Goal: Task Accomplishment & Management: Manage account settings

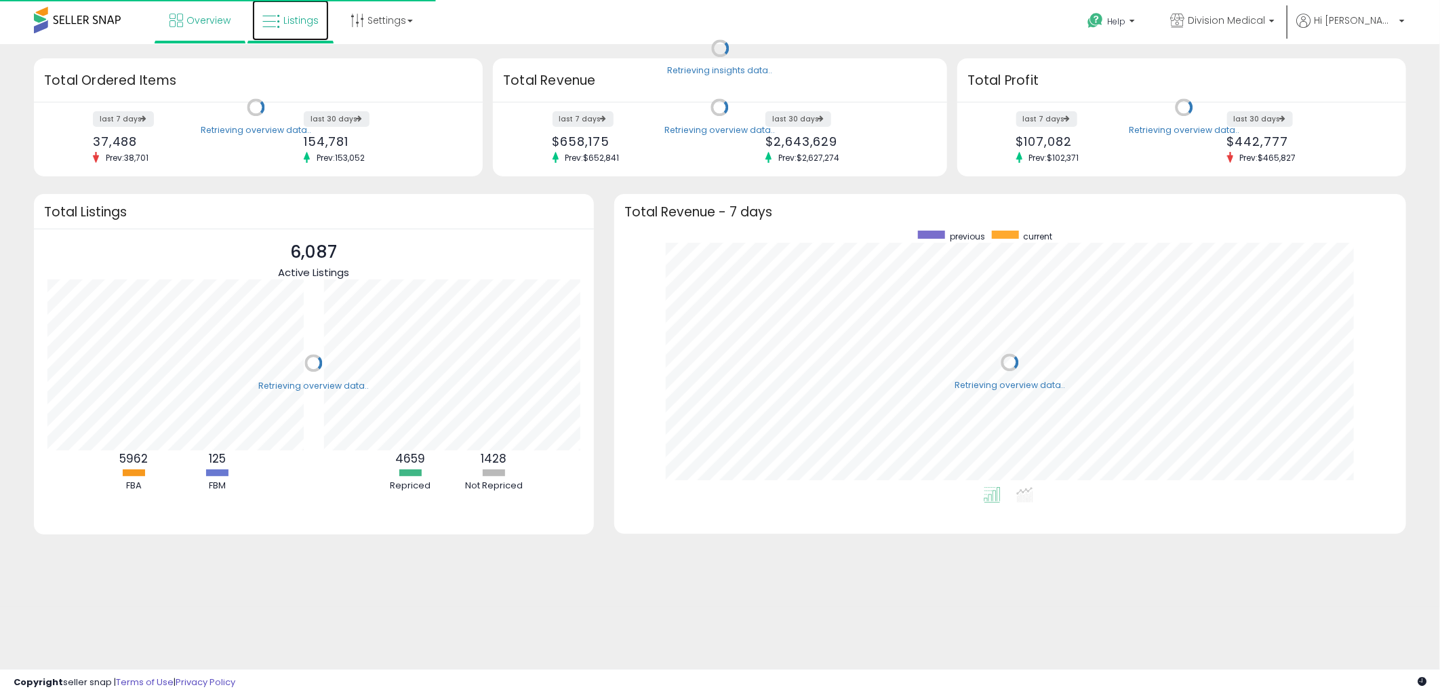
scroll to position [256, 764]
click at [300, 31] on link "Listings" at bounding box center [290, 20] width 77 height 41
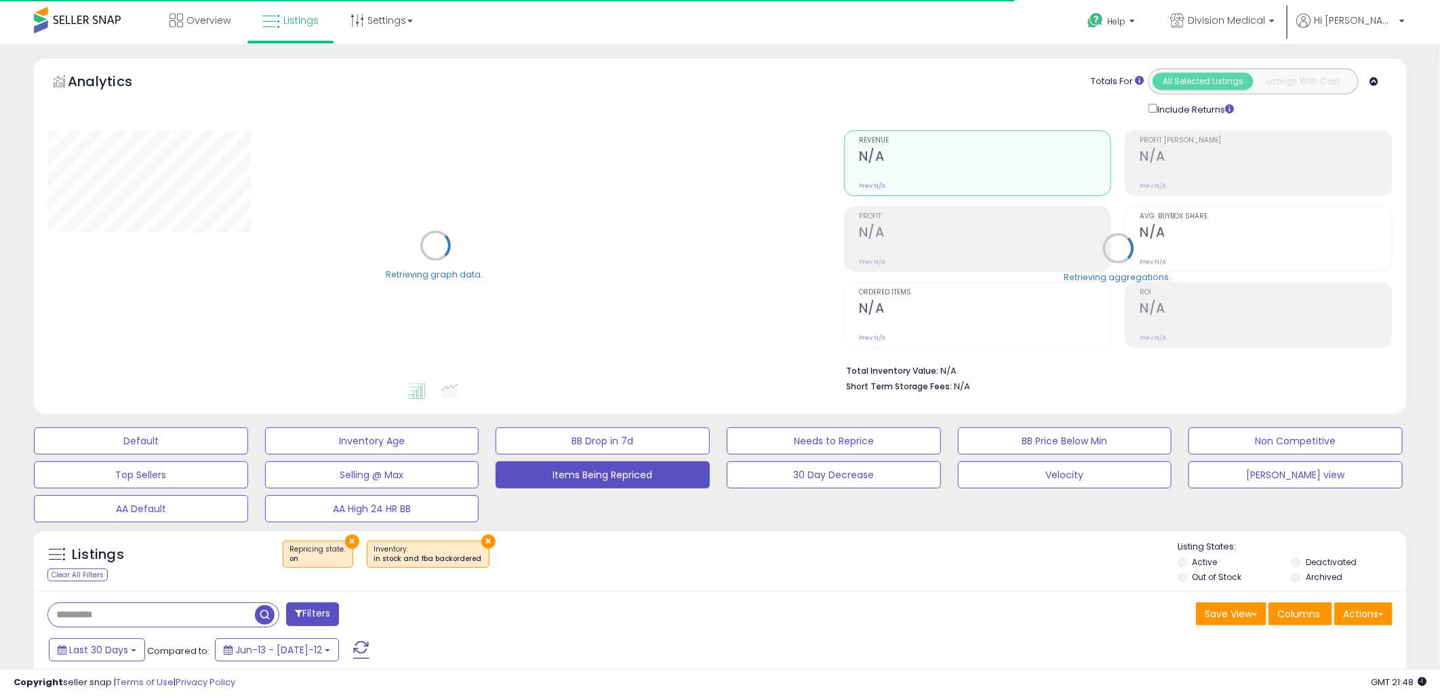
select select "**"
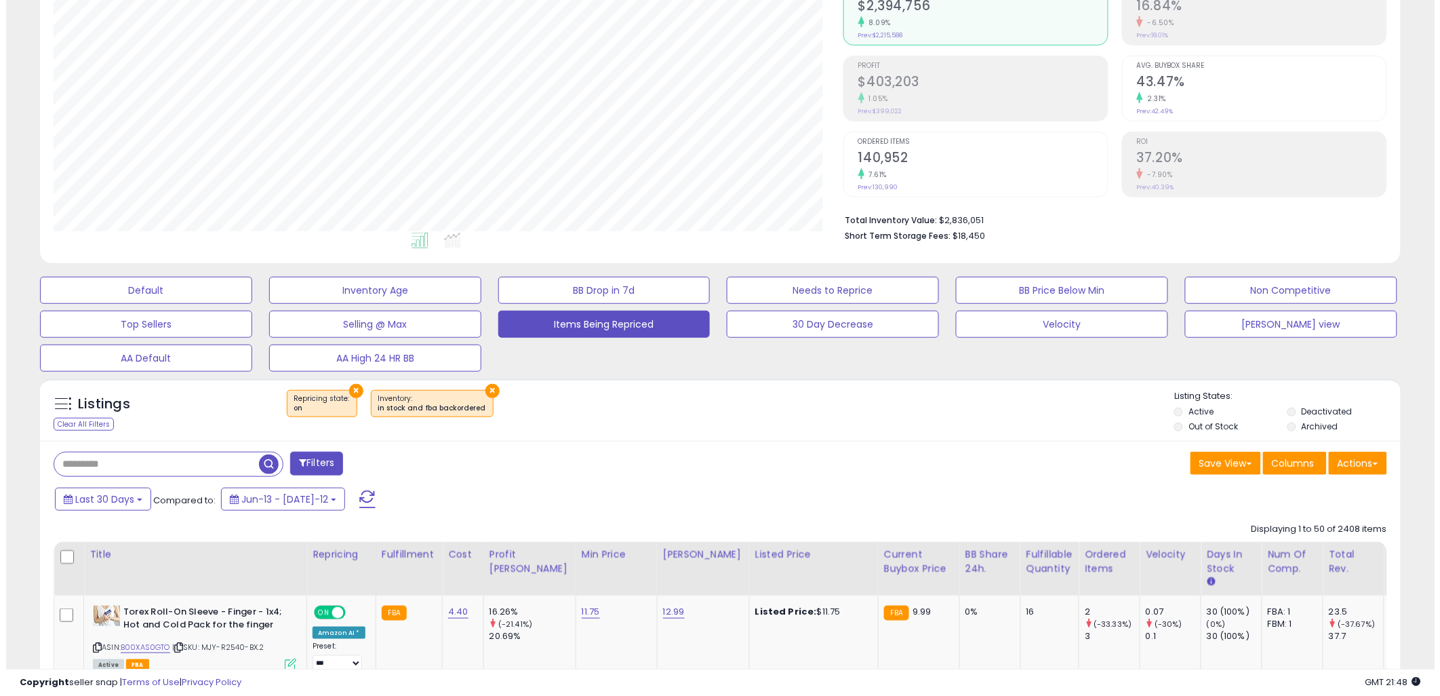
scroll to position [278, 790]
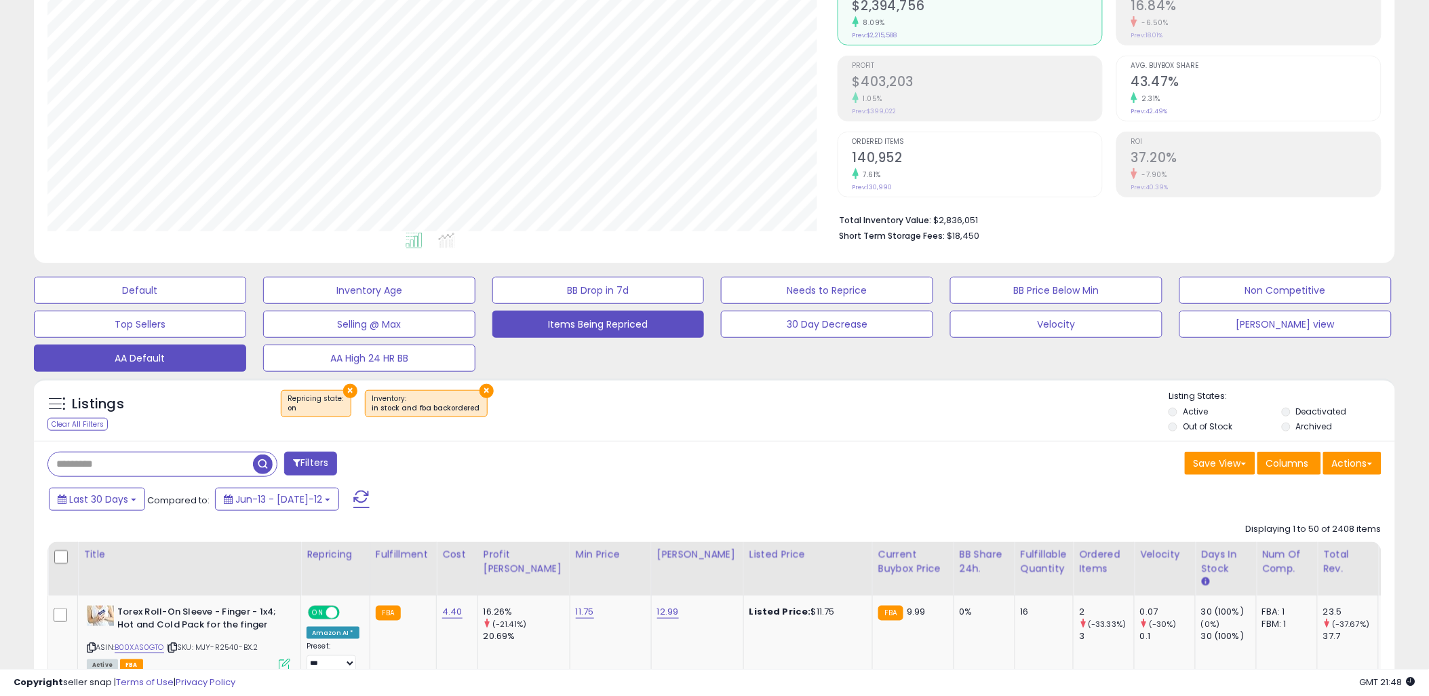
click at [172, 304] on button "AA Default" at bounding box center [140, 290] width 212 height 27
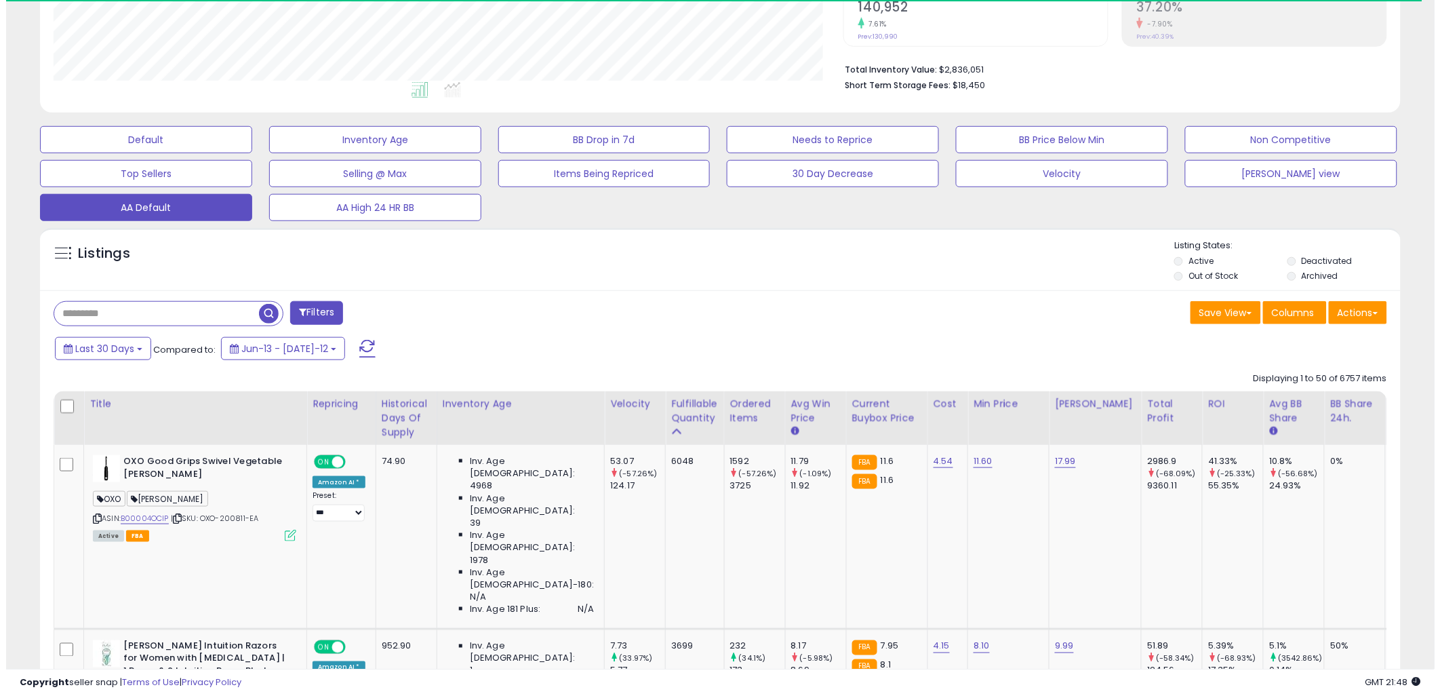
scroll to position [278, 790]
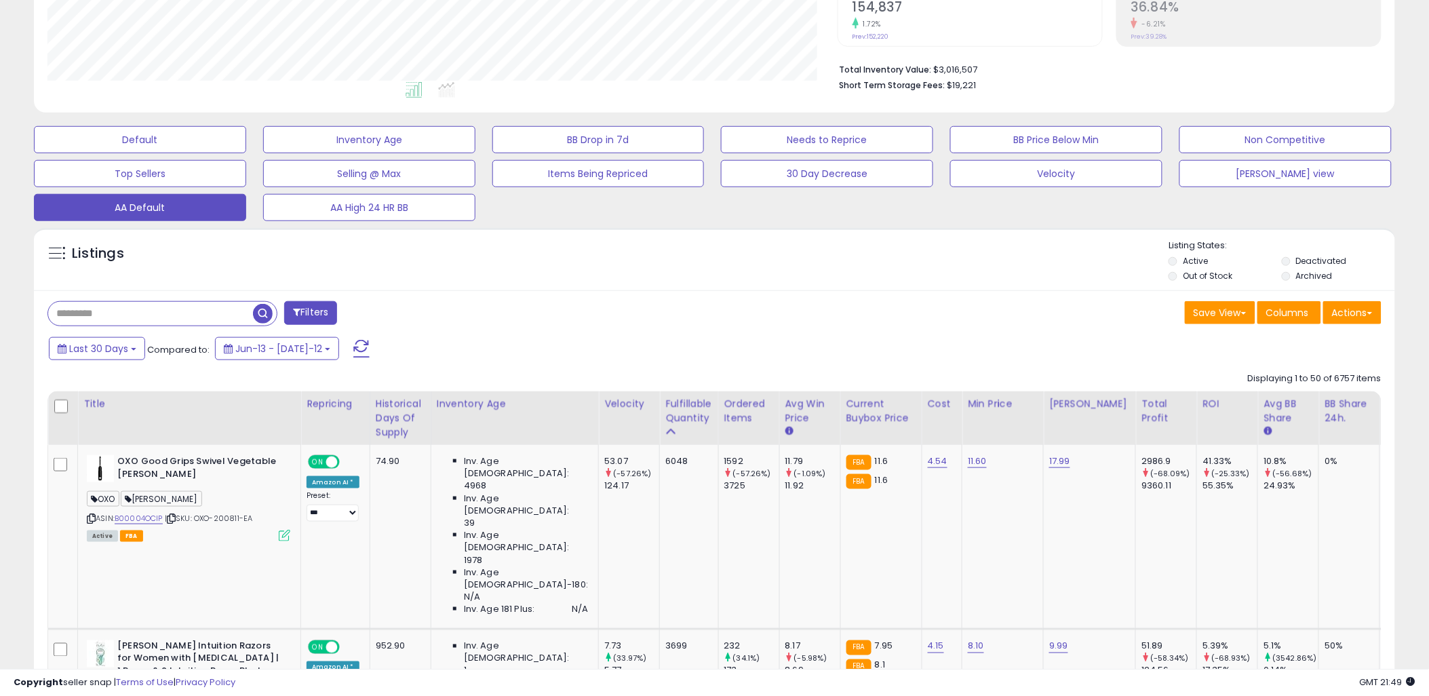
click at [319, 319] on button "Filters" at bounding box center [310, 313] width 53 height 24
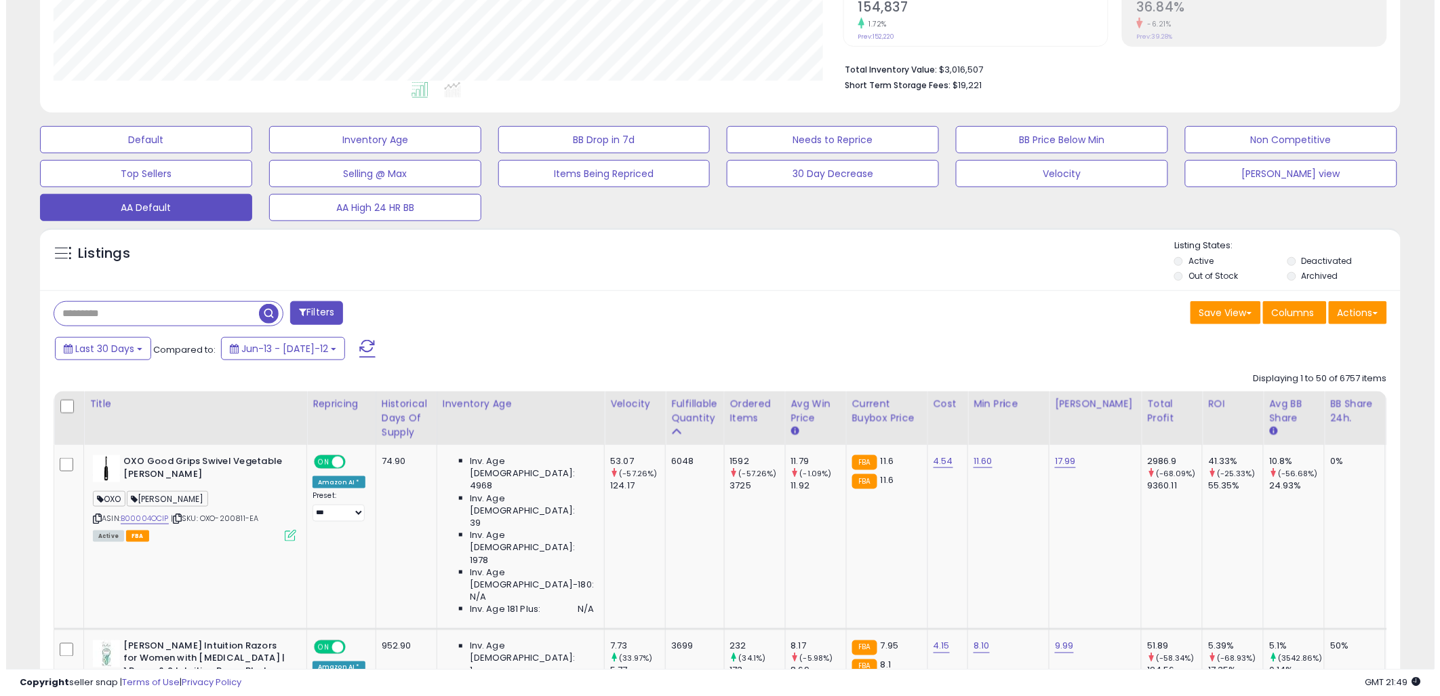
scroll to position [278, 796]
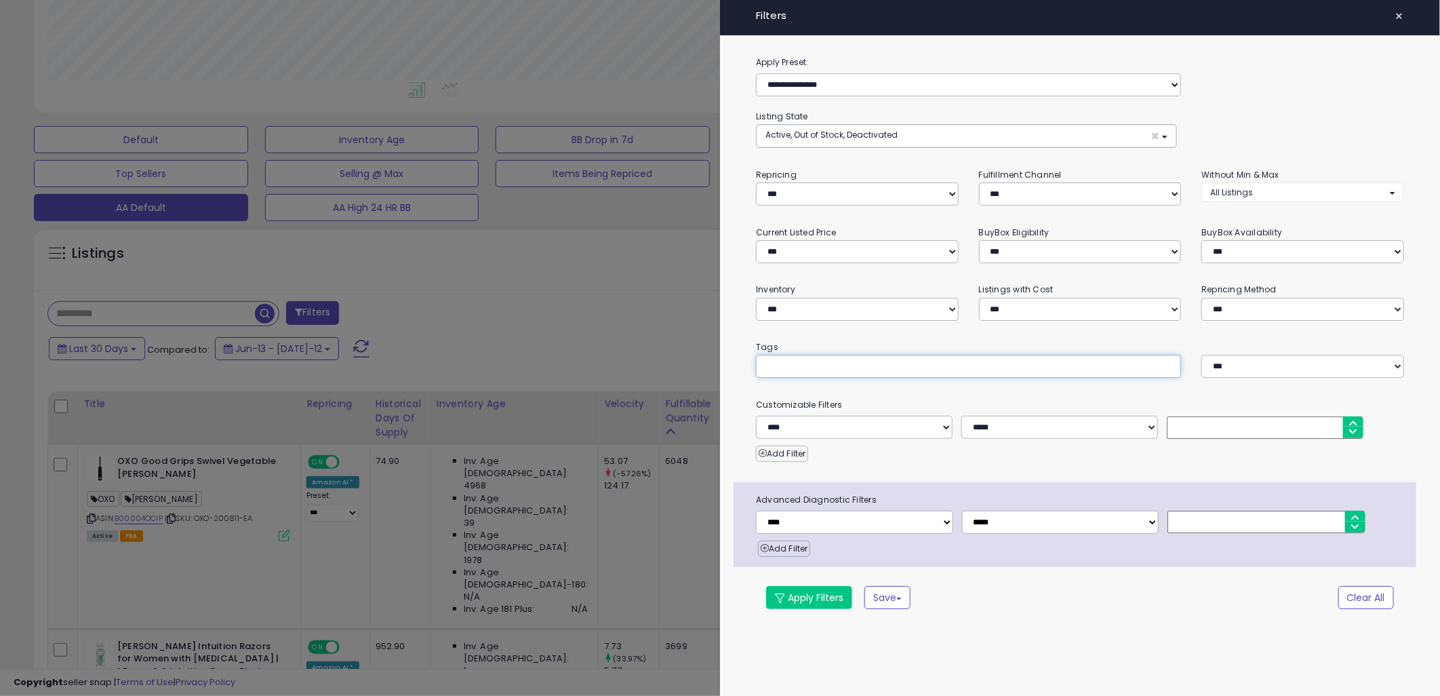
click at [839, 375] on div at bounding box center [968, 366] width 425 height 23
type input "*"
type input "*****"
drag, startPoint x: 796, startPoint y: 598, endPoint x: 633, endPoint y: 502, distance: 189.1
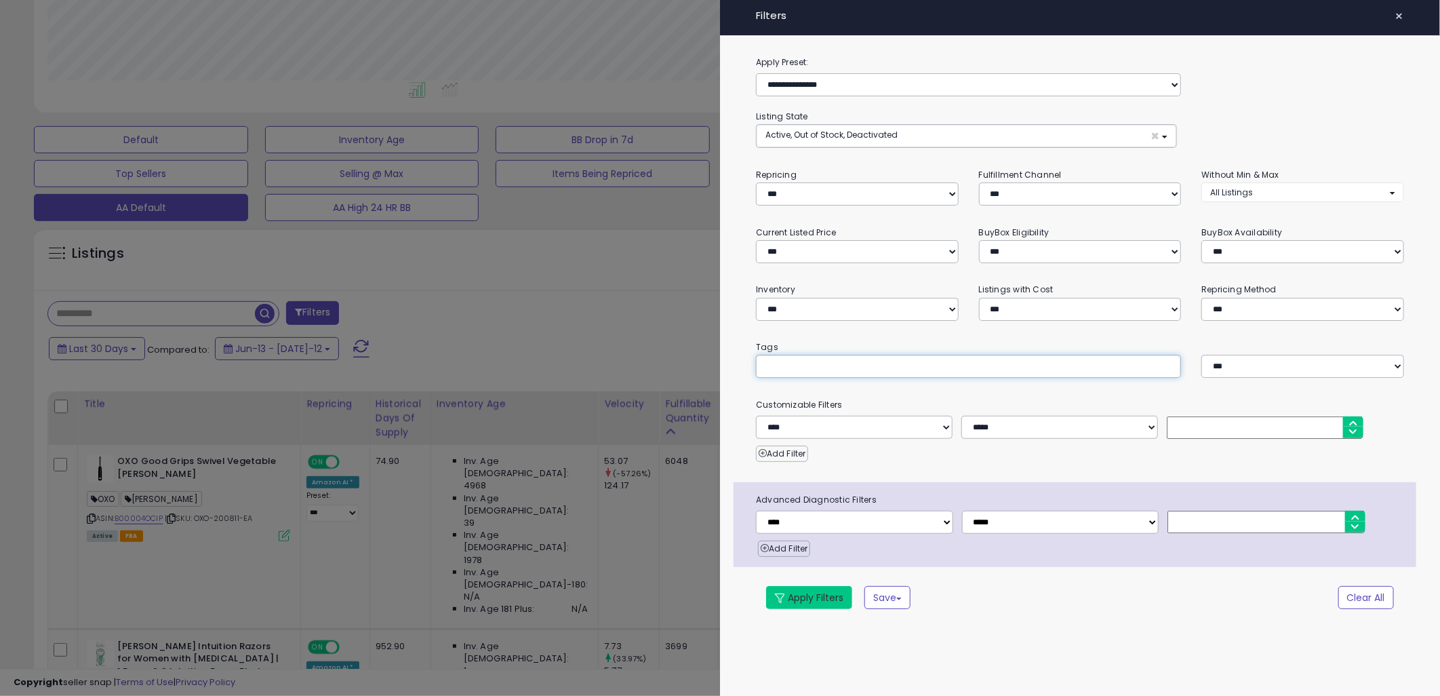
click at [797, 598] on button "Apply Filters" at bounding box center [809, 597] width 86 height 23
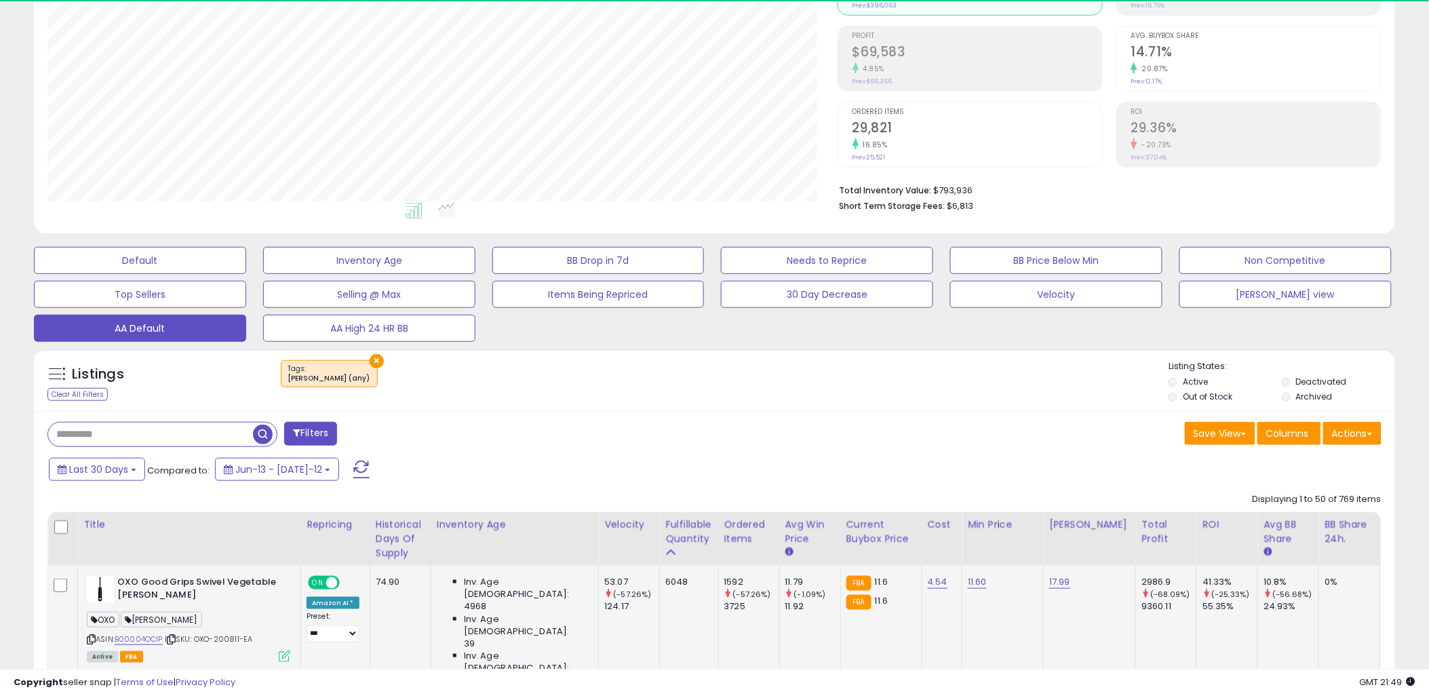
scroll to position [278, 790]
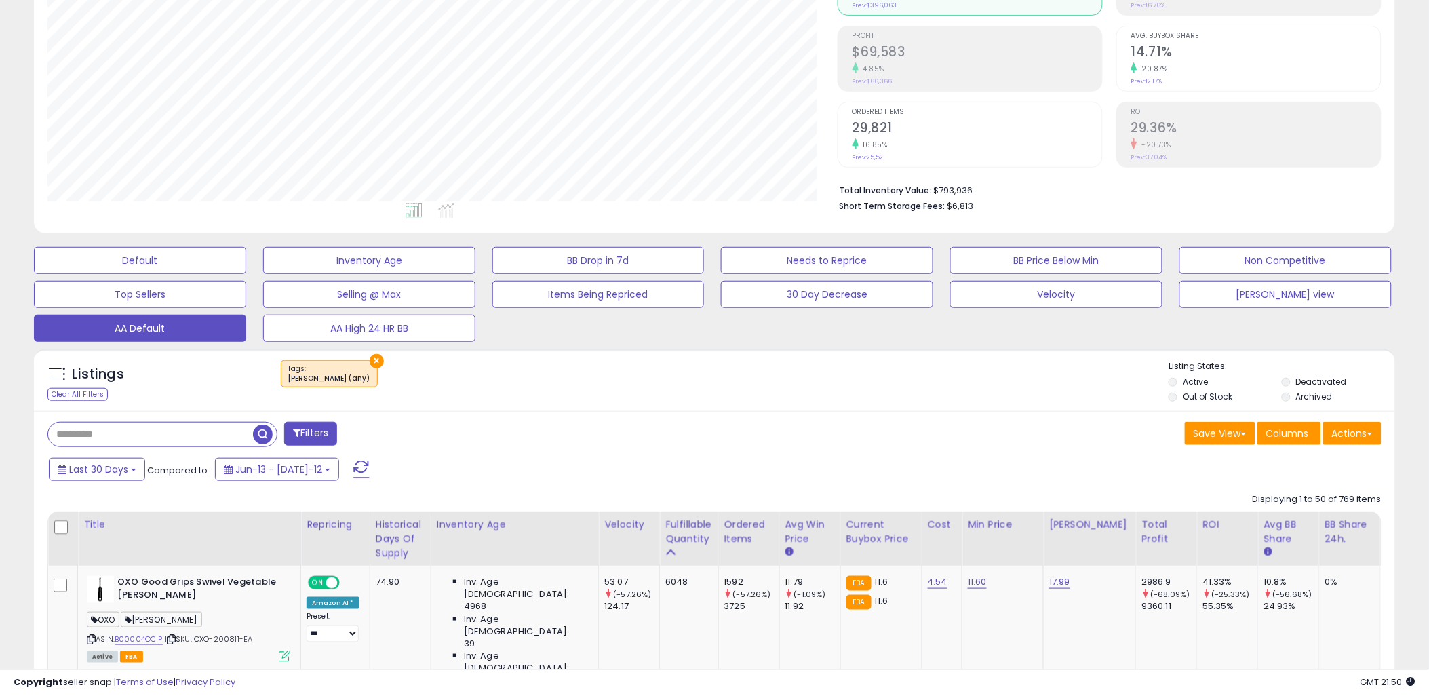
click at [949, 203] on span "$6,813" at bounding box center [960, 205] width 26 height 13
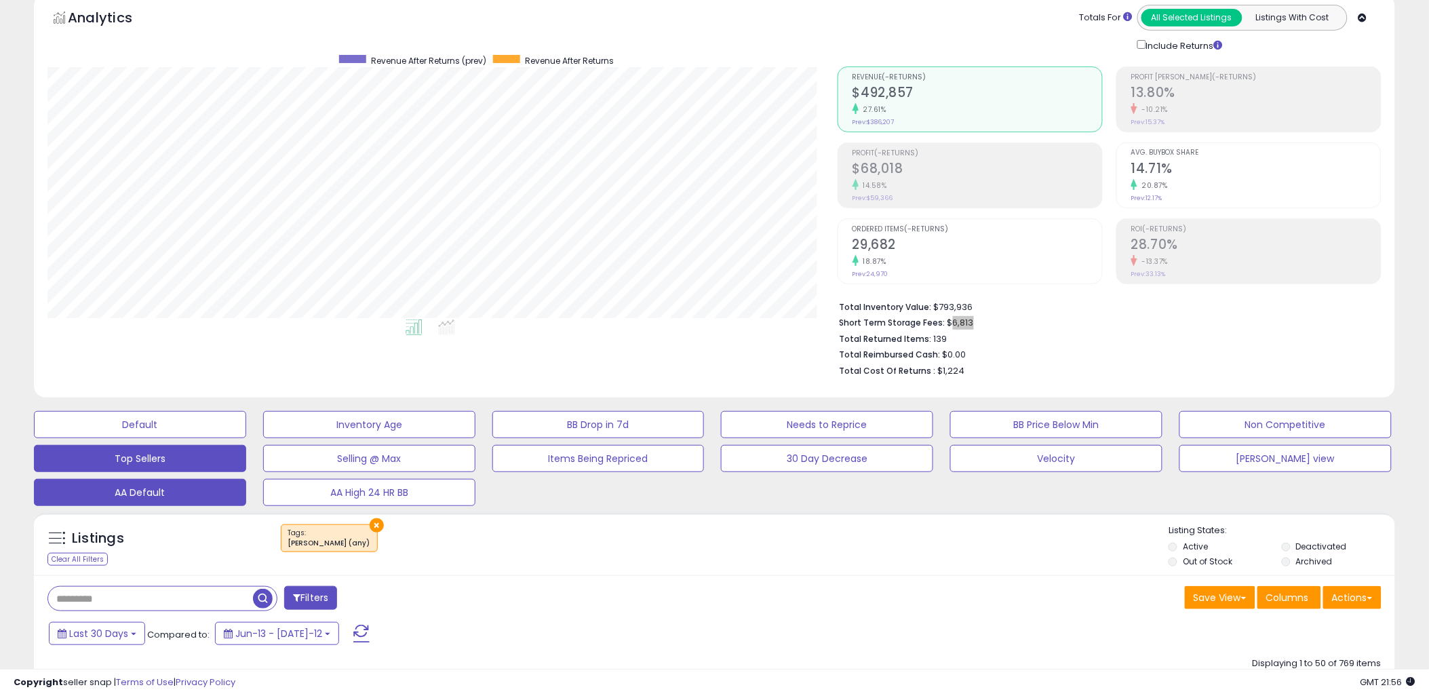
scroll to position [151, 0]
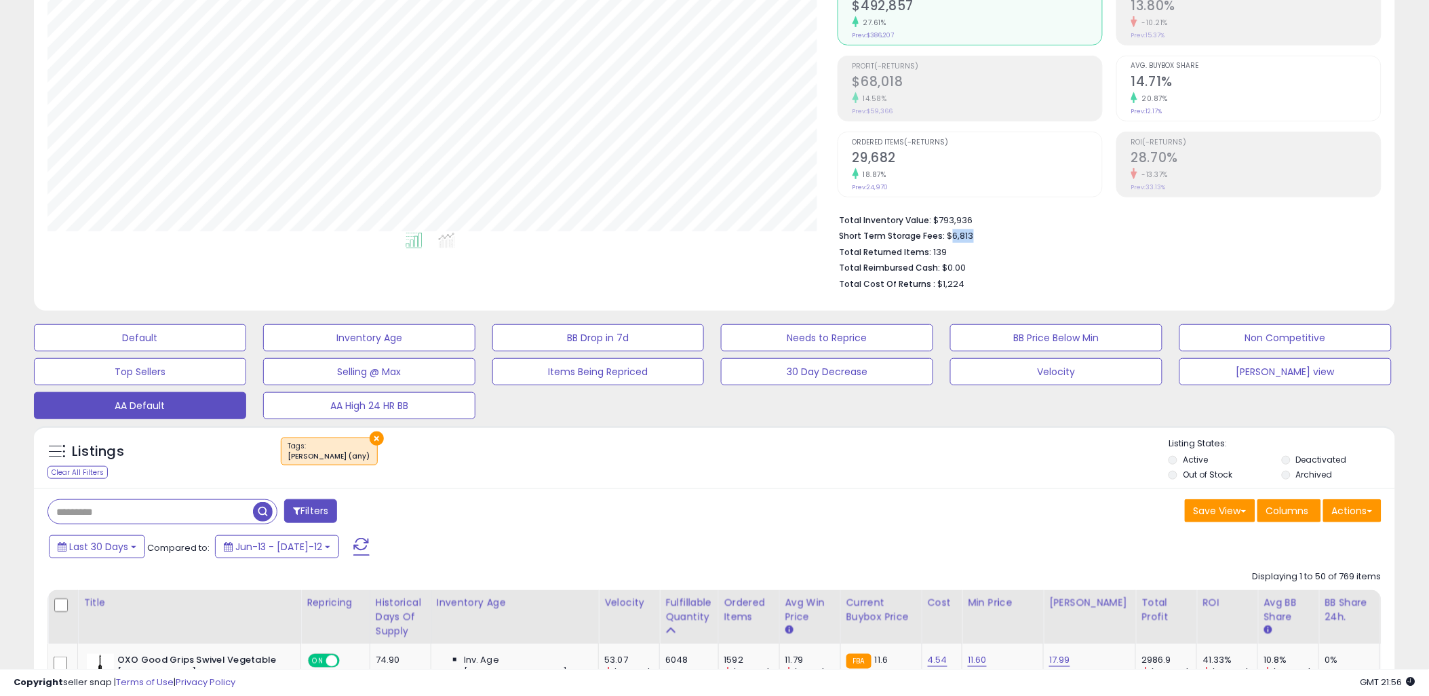
click at [199, 517] on input "text" at bounding box center [150, 512] width 205 height 24
click at [627, 487] on div "Listings Clear All Filters × Tags DAVID (any) Active" at bounding box center [714, 457] width 1361 height 62
